Goal: Use online tool/utility: Utilize a website feature to perform a specific function

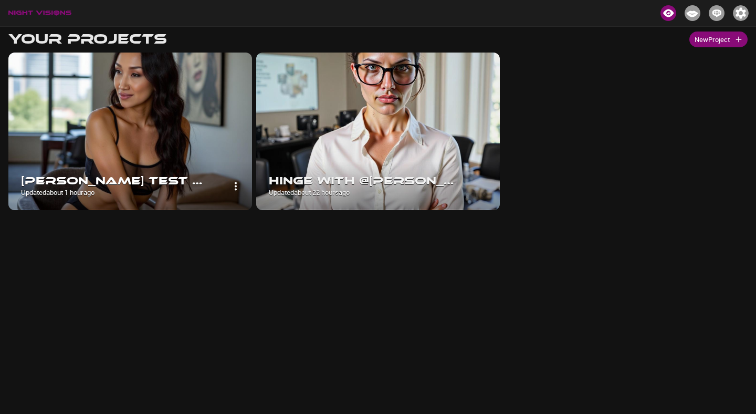
click at [204, 104] on img at bounding box center [130, 130] width 244 height 157
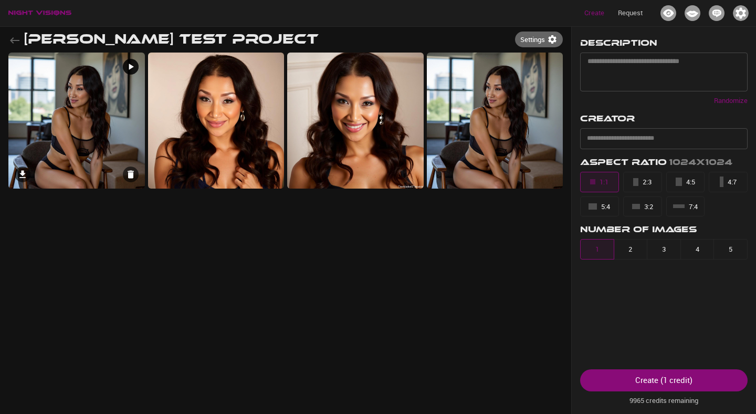
click at [106, 106] on img at bounding box center [76, 120] width 136 height 136
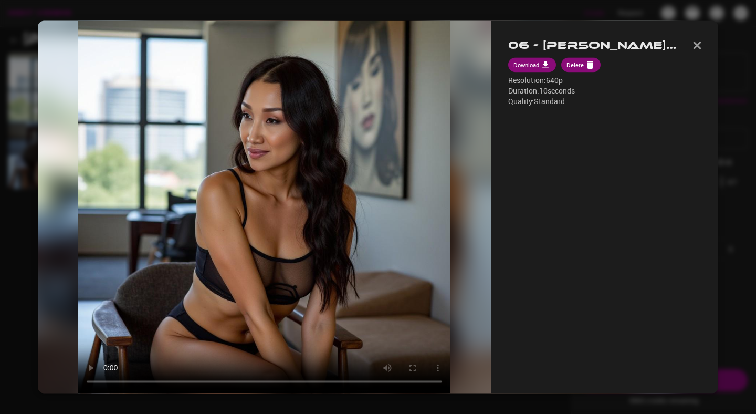
click at [9, 293] on div at bounding box center [378, 207] width 756 height 414
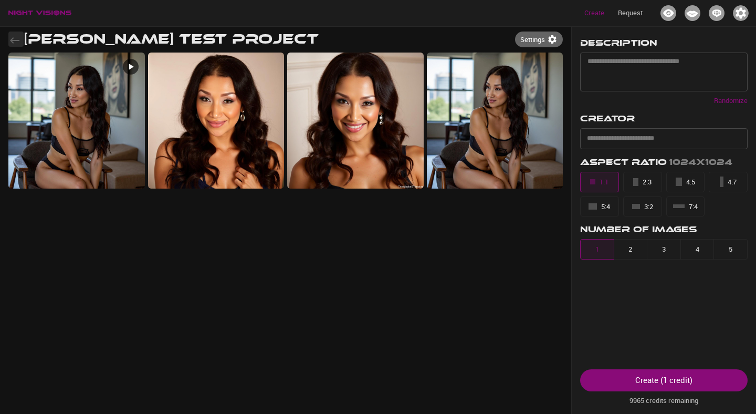
click at [17, 40] on icon "button" at bounding box center [14, 40] width 9 height 6
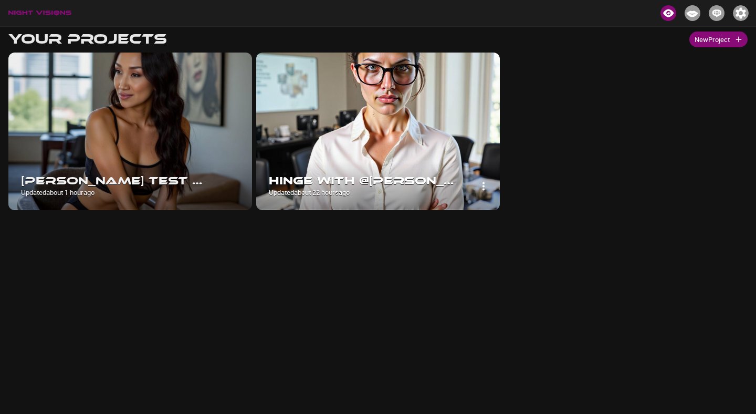
click at [412, 106] on img at bounding box center [378, 130] width 244 height 157
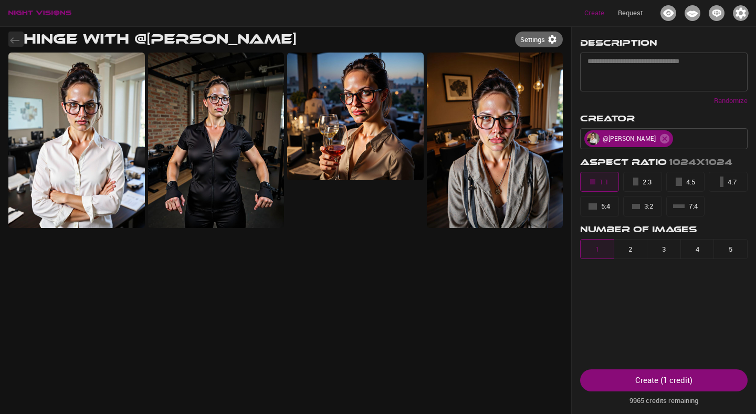
click at [8, 43] on icon "button" at bounding box center [14, 40] width 13 height 13
